Goal: Task Accomplishment & Management: Use online tool/utility

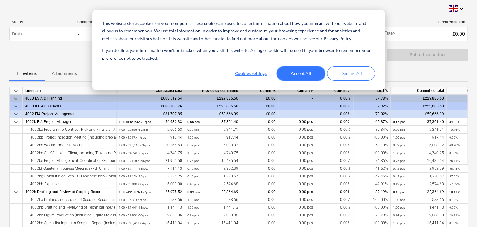
click at [303, 75] on button "Accept All" at bounding box center [301, 73] width 48 height 14
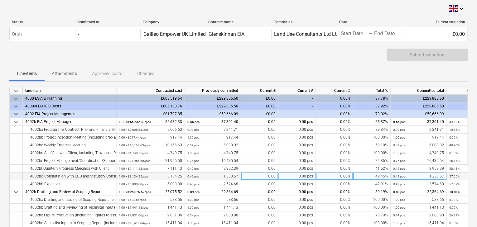
click at [267, 175] on div "0.00" at bounding box center [259, 177] width 37 height 8
type input "646.82"
click at [283, 63] on div "Submit valuation" at bounding box center [238, 57] width 459 height 17
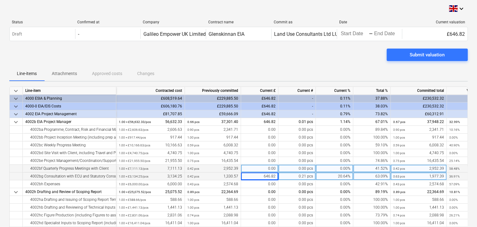
click at [260, 169] on div "0.00" at bounding box center [259, 169] width 37 height 8
type input "1000"
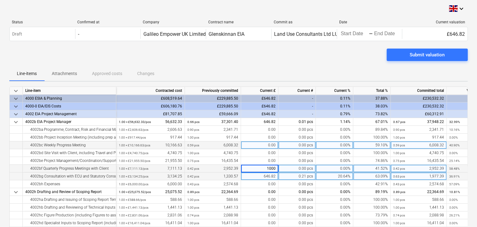
click at [264, 143] on div "0.00" at bounding box center [259, 146] width 37 height 8
type input "1000"
click at [323, 58] on div "Submit valuation" at bounding box center [238, 57] width 459 height 17
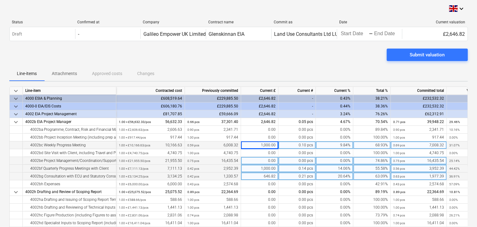
click at [266, 160] on div "0.00" at bounding box center [259, 161] width 37 height 8
type input "500"
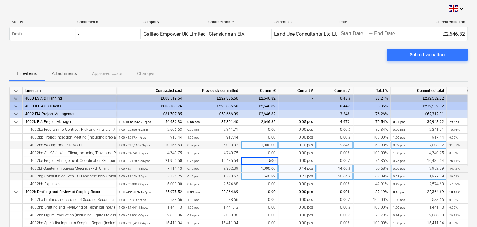
click at [261, 145] on div "1,000.00" at bounding box center [259, 146] width 37 height 8
type input "500"
click at [285, 71] on div "Line-items Attachments Approved costs Changes" at bounding box center [238, 73] width 459 height 15
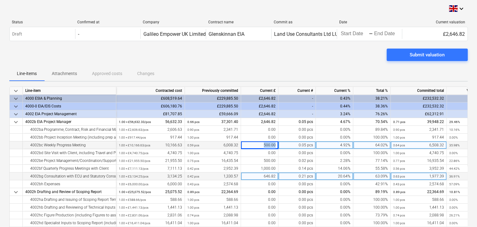
drag, startPoint x: 261, startPoint y: 147, endPoint x: 276, endPoint y: 145, distance: 15.0
click at [276, 145] on div "500.00" at bounding box center [259, 146] width 37 height 8
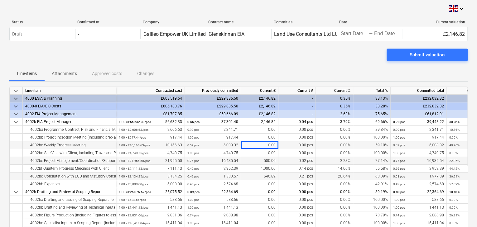
drag, startPoint x: 265, startPoint y: 159, endPoint x: 277, endPoint y: 159, distance: 11.9
click at [277, 159] on div "500.00" at bounding box center [259, 161] width 37 height 8
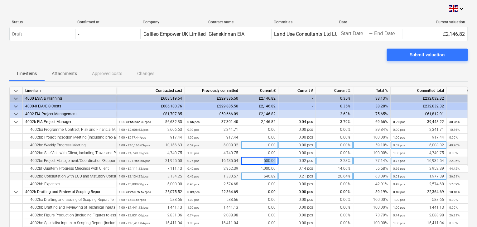
drag, startPoint x: 257, startPoint y: 160, endPoint x: 281, endPoint y: 160, distance: 23.4
click at [0, 0] on div "4002be Project Management/Coordination/Support 1.00 × £21,955.50 / pcs 21,955.5…" at bounding box center [0, 0] width 0 height 0
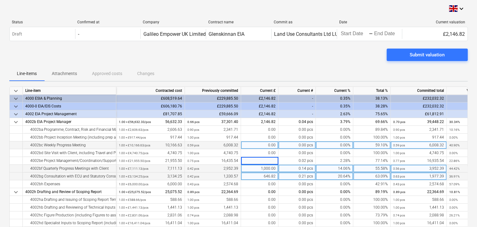
click at [258, 169] on div "1,000.00" at bounding box center [259, 169] width 37 height 8
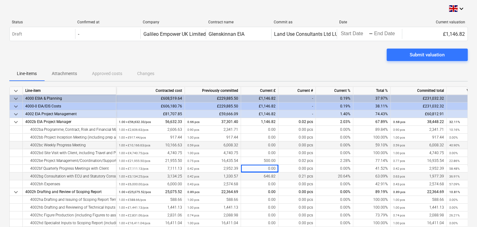
click at [262, 177] on div "646.82" at bounding box center [259, 177] width 37 height 8
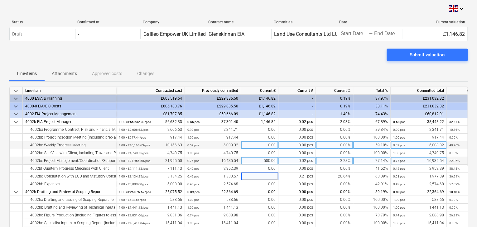
click at [265, 162] on div "500.00" at bounding box center [259, 161] width 37 height 8
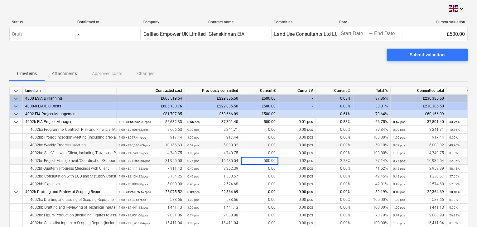
click at [264, 161] on div "500.00" at bounding box center [259, 161] width 37 height 8
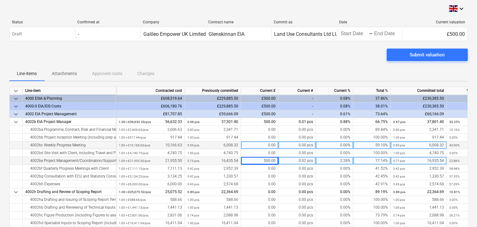
click at [265, 160] on div "500.00" at bounding box center [259, 161] width 37 height 8
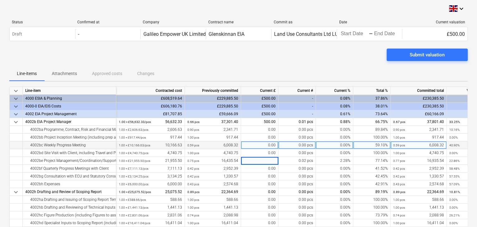
click at [275, 62] on div "Submit valuation" at bounding box center [238, 57] width 459 height 17
